Goal: Task Accomplishment & Management: Manage account settings

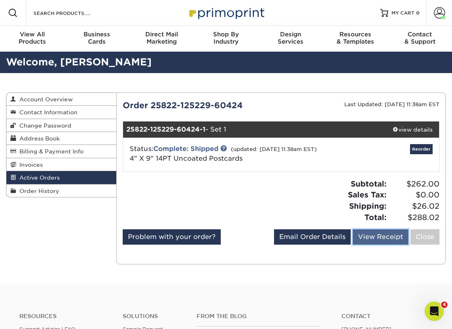
click at [378, 244] on link "View Receipt" at bounding box center [381, 236] width 56 height 15
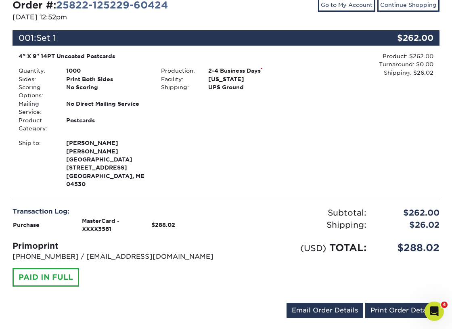
scroll to position [121, 0]
